Goal: Find specific page/section

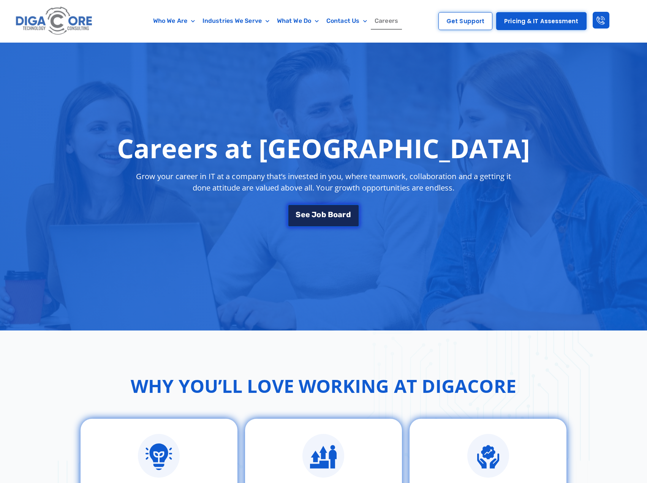
click at [324, 225] on link "S e e J o b B o a r d" at bounding box center [323, 215] width 71 height 23
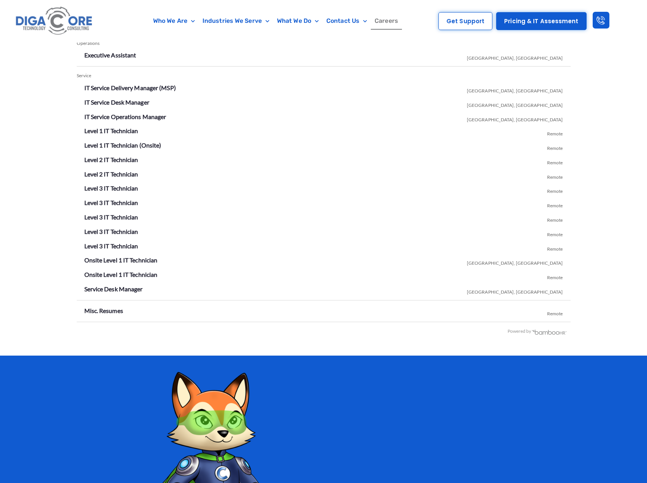
scroll to position [1334, 0]
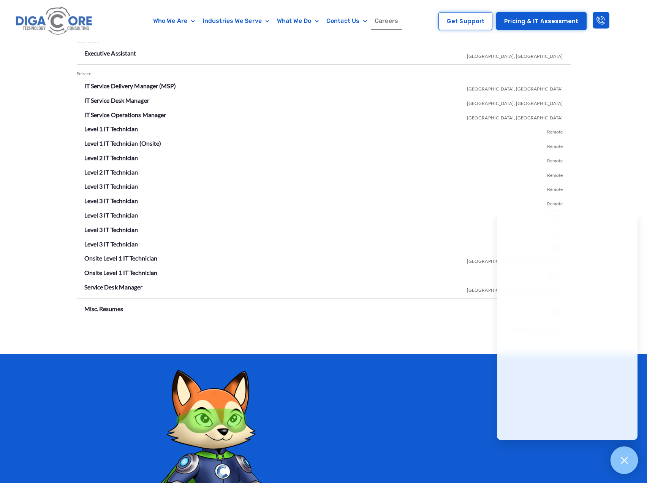
click at [623, 466] on div at bounding box center [625, 460] width 28 height 28
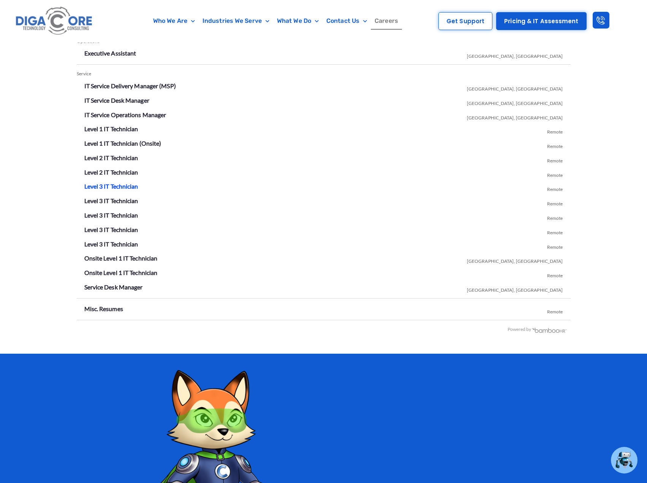
click at [119, 185] on link "Level 3 IT Technician" at bounding box center [111, 185] width 54 height 7
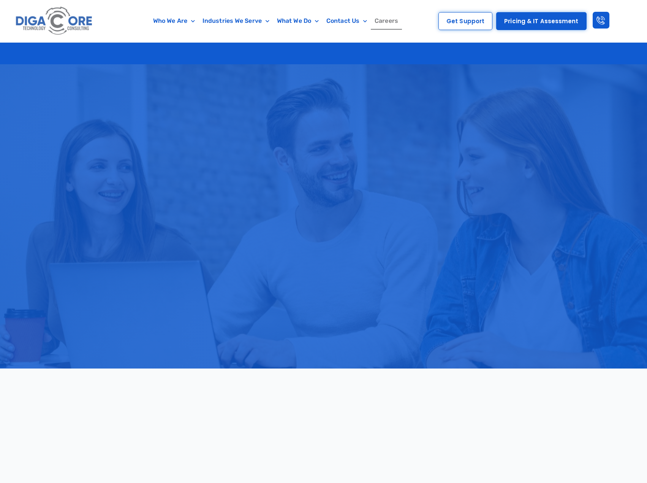
scroll to position [1334, 0]
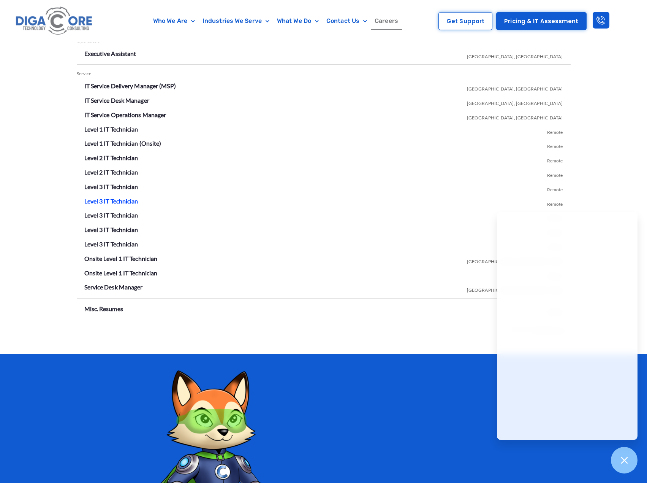
click at [112, 201] on link "Level 3 IT Technician" at bounding box center [111, 200] width 54 height 7
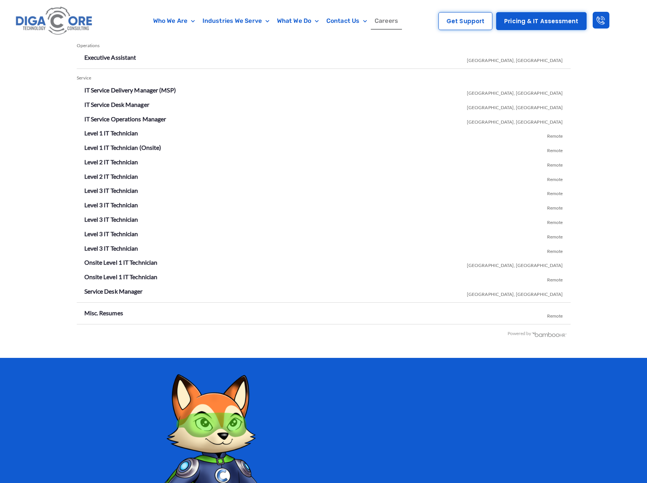
scroll to position [1334, 0]
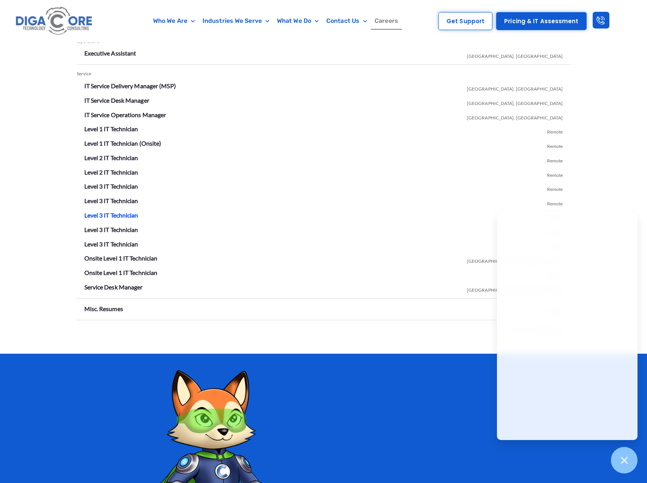
click at [124, 215] on link "Level 3 IT Technician" at bounding box center [111, 214] width 54 height 7
